Goal: Navigation & Orientation: Find specific page/section

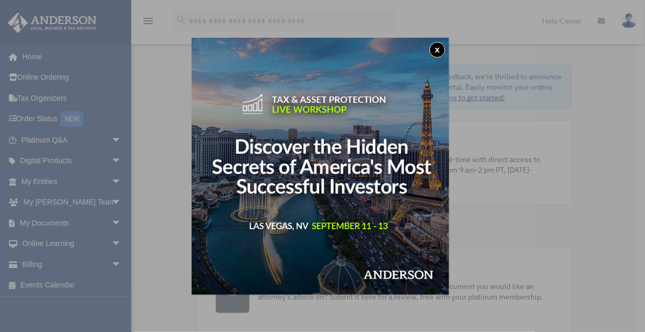
click at [439, 49] on button "x" at bounding box center [437, 50] width 16 height 16
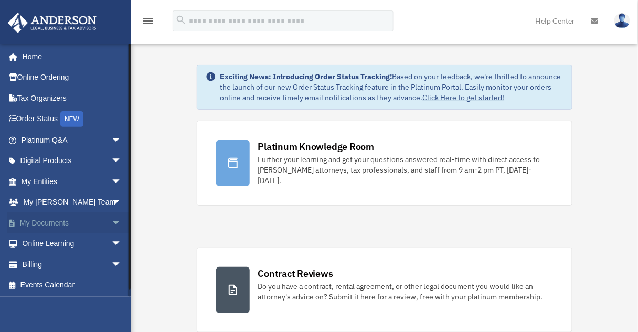
click at [111, 223] on span "arrow_drop_down" at bounding box center [121, 224] width 21 height 22
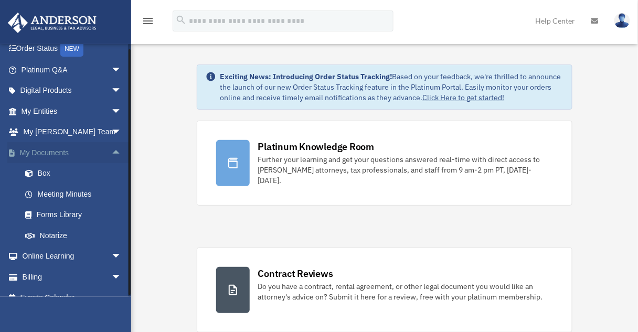
scroll to position [70, 0]
click at [85, 179] on link "Box" at bounding box center [76, 173] width 123 height 21
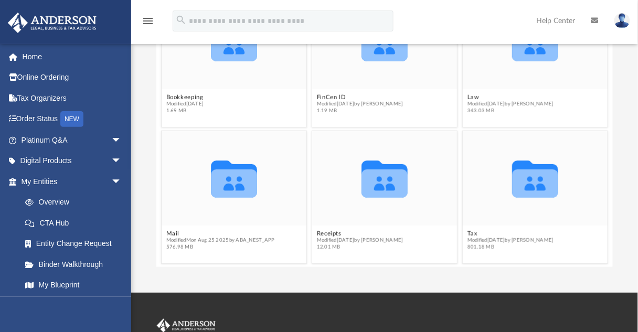
scroll to position [127, 0]
click at [253, 189] on icon "grid" at bounding box center [234, 184] width 46 height 28
click at [185, 237] on span "Modified [DATE] by ABA_NEST_APP" at bounding box center [220, 240] width 109 height 7
click at [225, 166] on icon "grid" at bounding box center [234, 179] width 46 height 37
click at [239, 186] on icon "grid" at bounding box center [234, 179] width 46 height 37
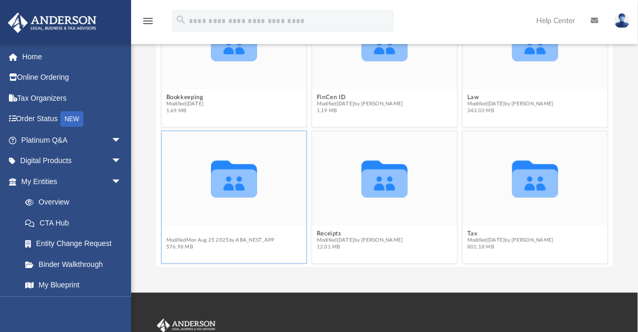
click at [208, 229] on figcaption "Mail Modified [DATE] by ABA_NEST_APP 576.98 MB" at bounding box center [234, 241] width 145 height 28
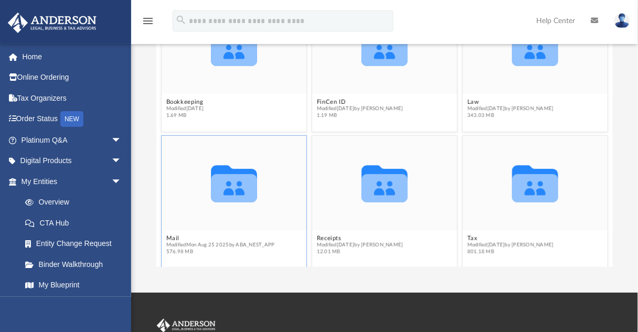
click at [252, 204] on icon "Collaborated Folder" at bounding box center [234, 183] width 87 height 57
click at [252, 200] on icon "grid" at bounding box center [234, 189] width 46 height 28
click at [270, 217] on div "Collaborated Folder" at bounding box center [234, 184] width 145 height 95
click at [174, 235] on button "Mail" at bounding box center [220, 238] width 109 height 7
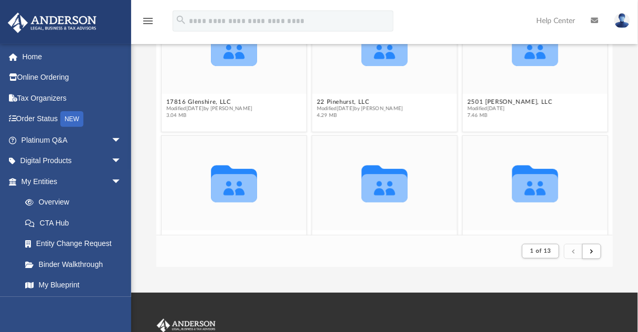
scroll to position [6, 7]
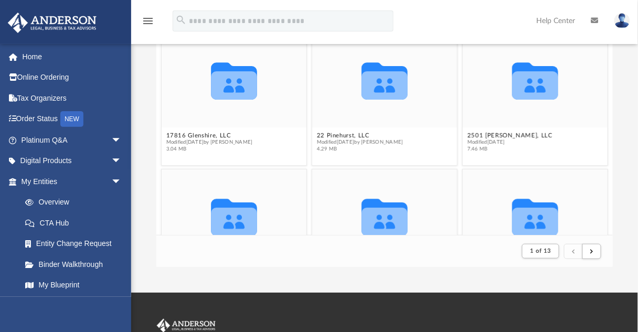
click at [180, 240] on footer "1 of 13" at bounding box center [384, 251] width 456 height 32
click at [229, 207] on icon "grid" at bounding box center [234, 218] width 46 height 37
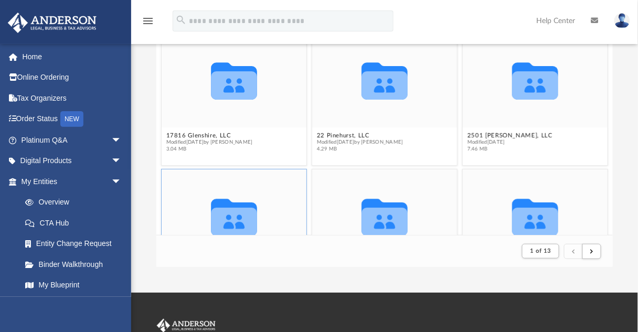
drag, startPoint x: 229, startPoint y: 207, endPoint x: 279, endPoint y: 208, distance: 50.4
click at [279, 208] on div "Collaborated Folder" at bounding box center [234, 217] width 145 height 95
click at [221, 190] on icon "Collaborated Folder" at bounding box center [234, 217] width 87 height 57
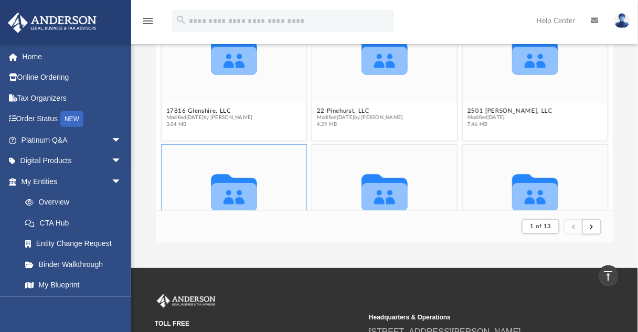
scroll to position [150, 0]
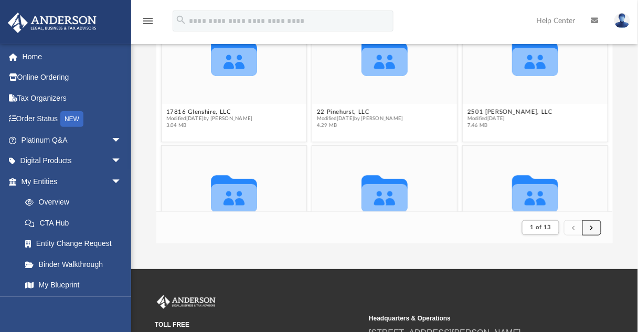
click at [592, 227] on span "submit" at bounding box center [592, 228] width 3 height 6
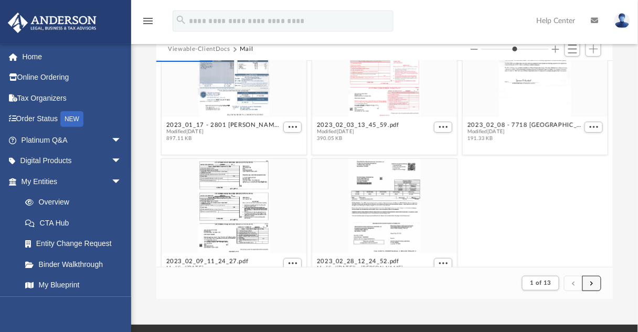
scroll to position [2119, 0]
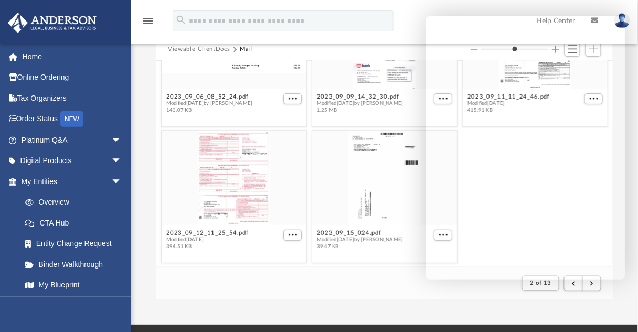
click at [401, 296] on footer "2 of 13" at bounding box center [384, 283] width 456 height 32
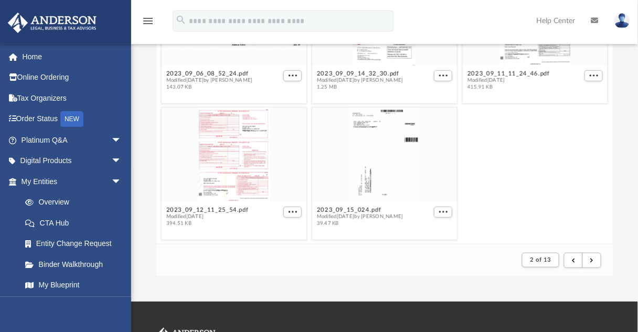
scroll to position [112, 0]
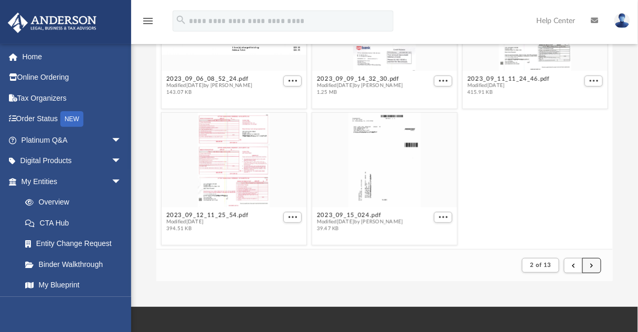
click at [592, 265] on span "submit" at bounding box center [592, 266] width 3 height 6
click at [593, 266] on span "submit" at bounding box center [592, 266] width 3 height 6
type input "*"
